Goal: Information Seeking & Learning: Check status

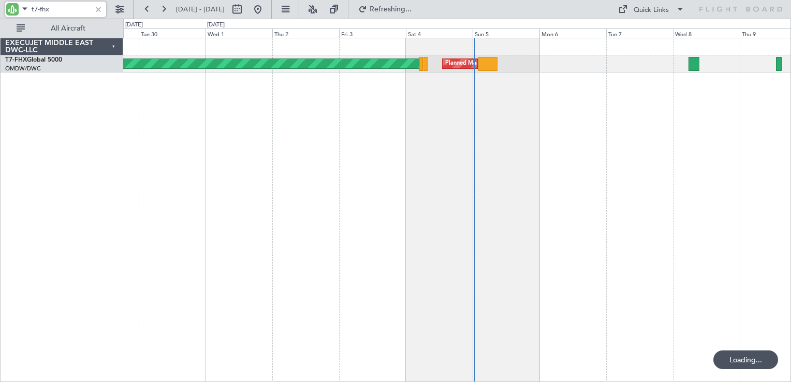
click at [99, 6] on div at bounding box center [98, 9] width 11 height 11
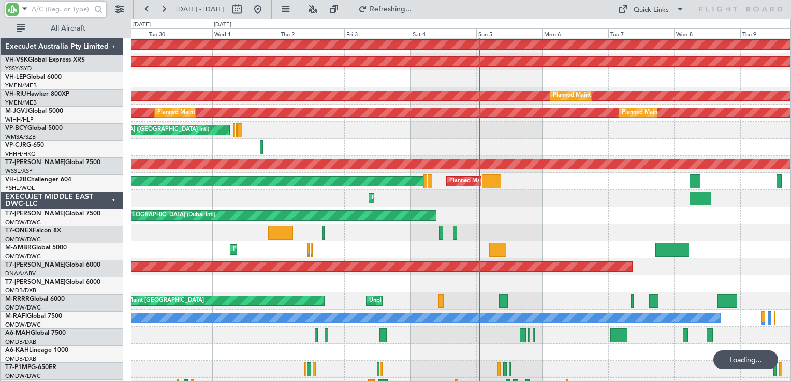
scroll to position [207, 0]
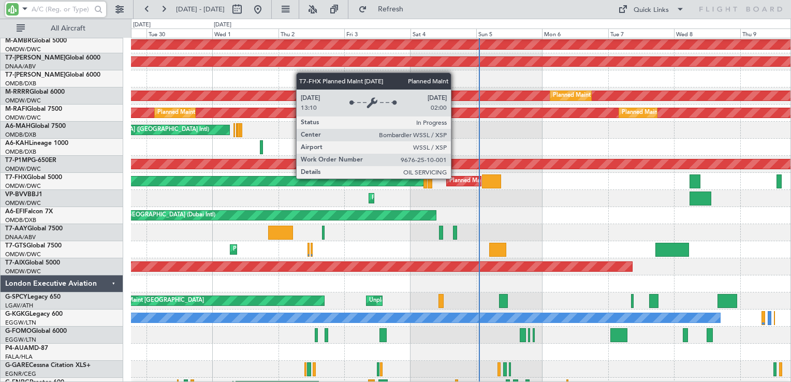
click at [456, 178] on div "Planned Maint [GEOGRAPHIC_DATA] (Seletar)" at bounding box center [510, 181] width 122 height 16
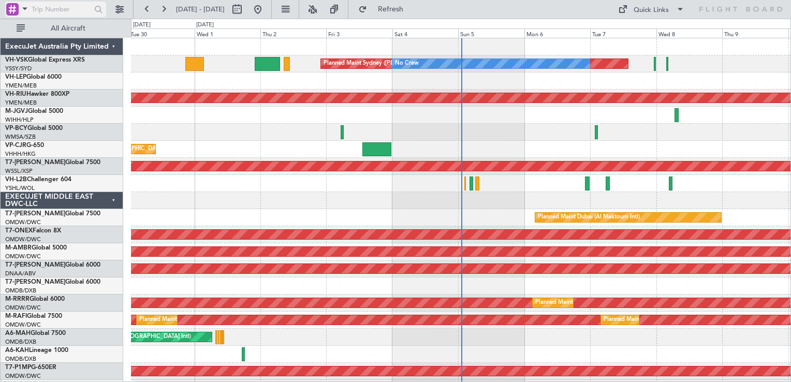
click at [14, 9] on div at bounding box center [12, 9] width 12 height 12
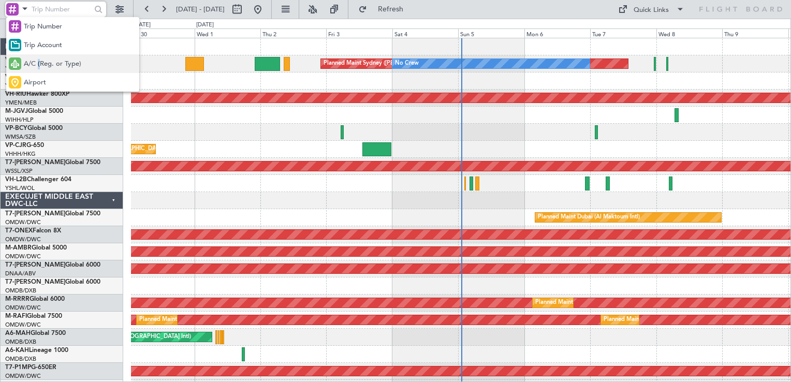
click at [39, 62] on span "A/C (Reg. or Type)" at bounding box center [52, 64] width 57 height 10
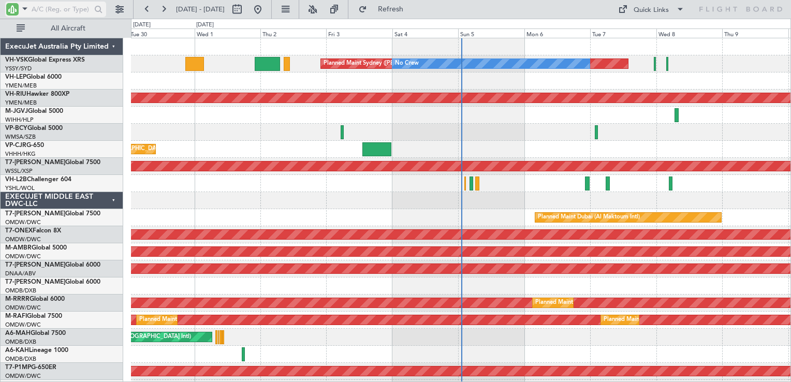
drag, startPoint x: 39, startPoint y: 62, endPoint x: 38, endPoint y: 10, distance: 51.8
click at [38, 10] on input "text" at bounding box center [62, 10] width 60 height 16
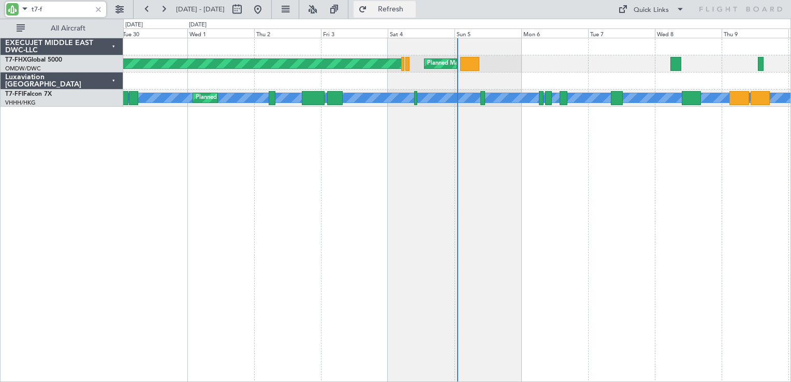
type input "t7-f"
